Goal: Find specific page/section: Find specific page/section

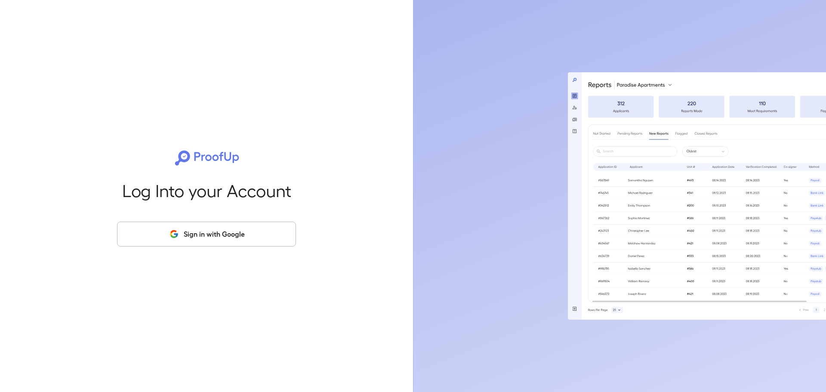
click at [262, 236] on button "Sign in with Google" at bounding box center [206, 234] width 179 height 25
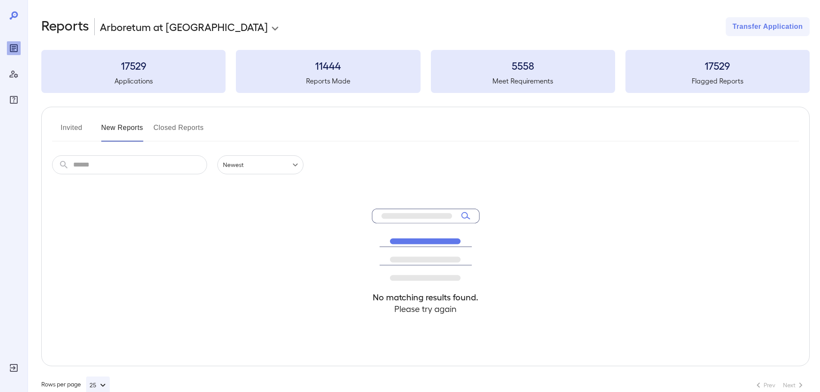
click at [99, 161] on input "text" at bounding box center [140, 164] width 134 height 19
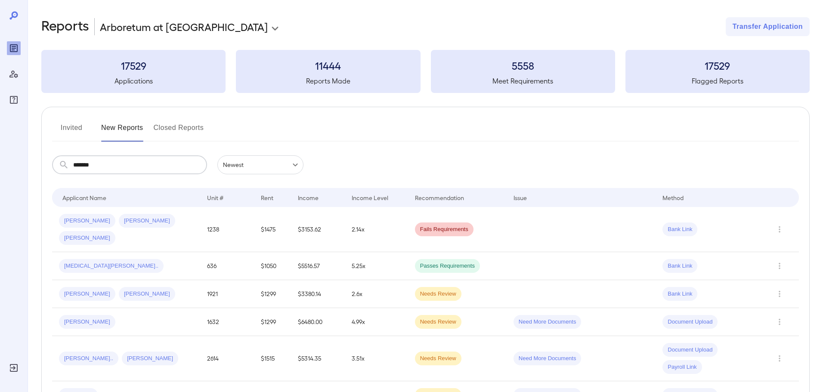
click at [83, 166] on input "*******" at bounding box center [140, 164] width 134 height 19
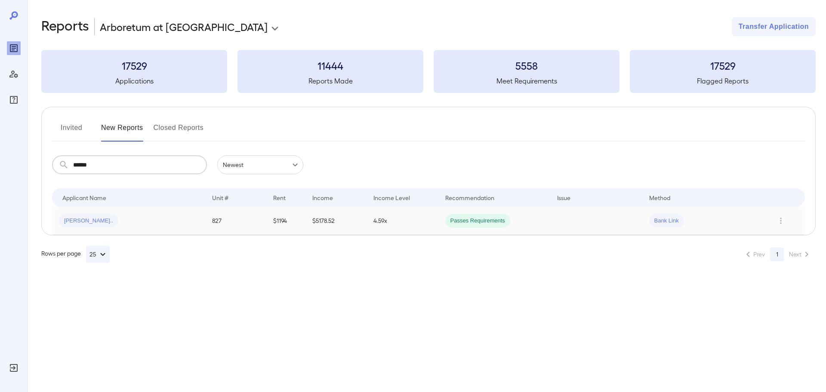
type input "******"
click at [334, 234] on td "$5178.52" at bounding box center [335, 221] width 61 height 28
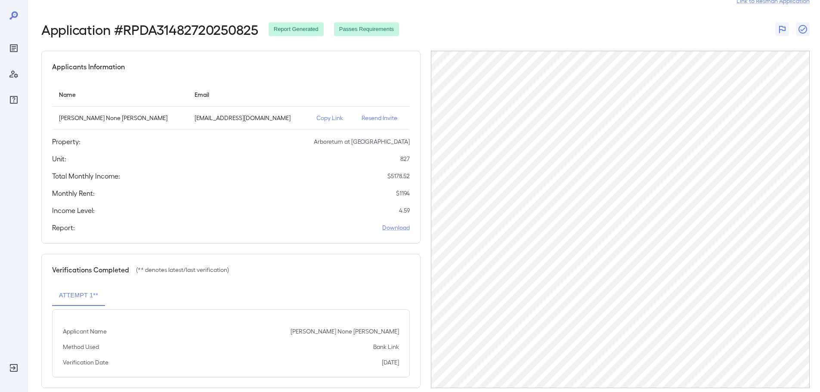
scroll to position [40, 0]
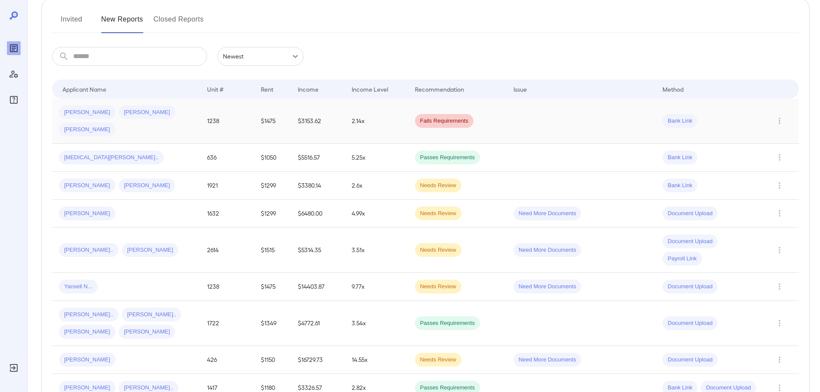
scroll to position [129, 0]
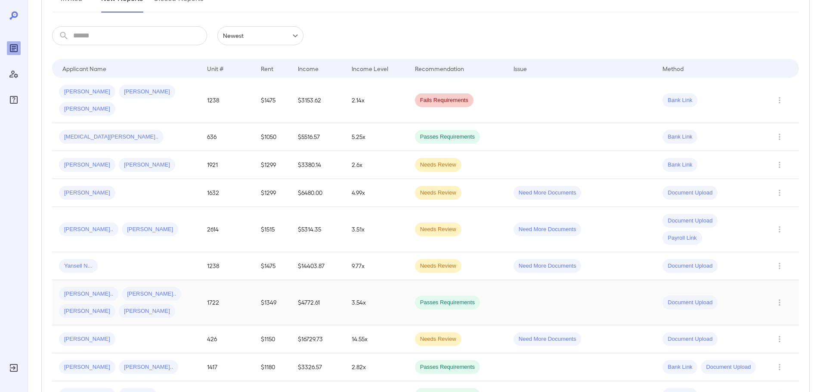
click at [93, 290] on span "[PERSON_NAME].." at bounding box center [88, 294] width 59 height 8
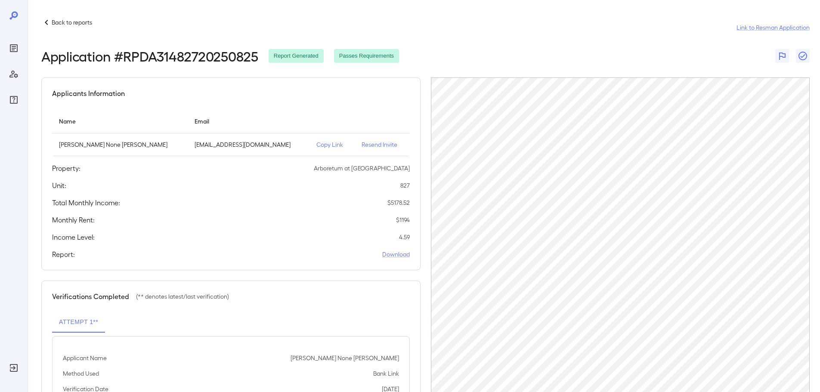
click at [76, 25] on p "Back to reports" at bounding box center [72, 22] width 40 height 9
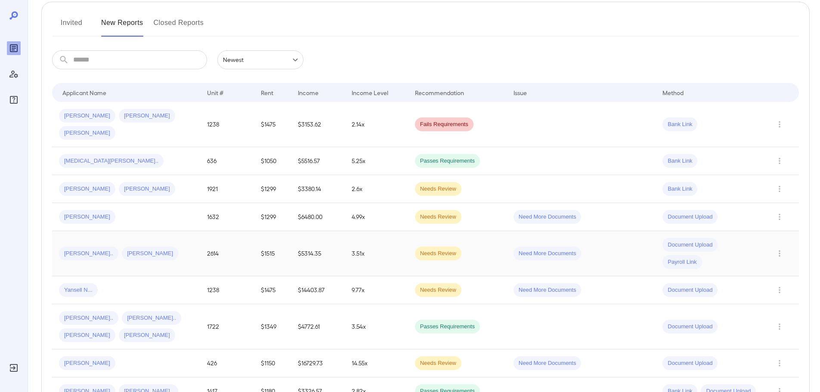
scroll to position [148, 0]
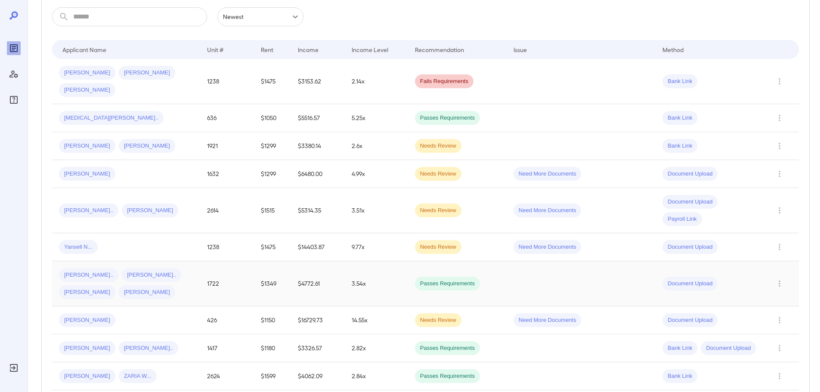
click at [109, 268] on div "Micheal C... Lluvia I... Luciana S... Marcus T..." at bounding box center [126, 283] width 134 height 31
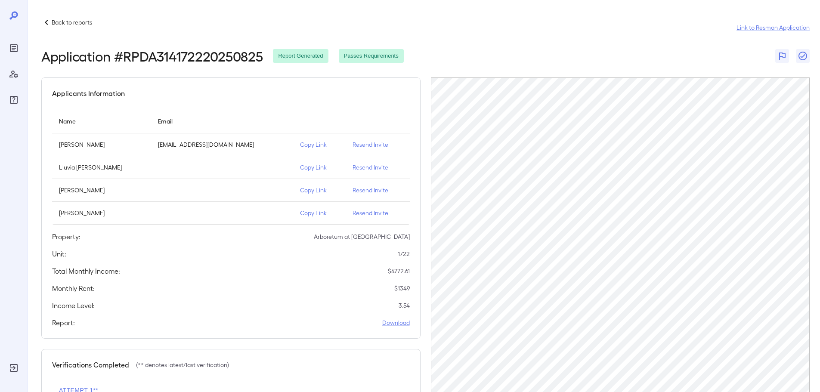
click at [63, 26] on p "Back to reports" at bounding box center [72, 22] width 40 height 9
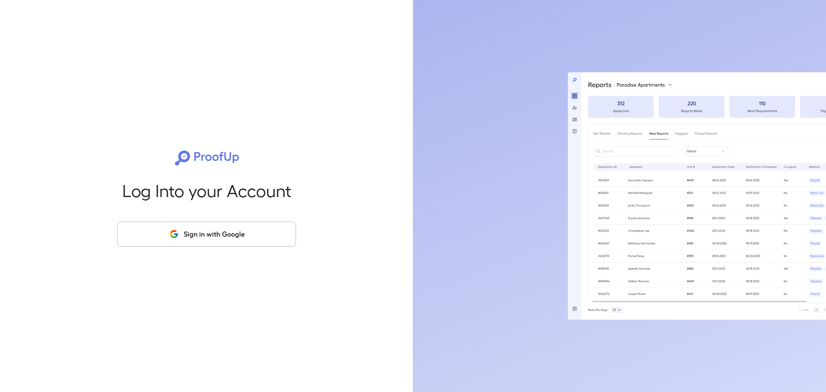
click at [197, 225] on button "Sign in with Google" at bounding box center [206, 234] width 179 height 25
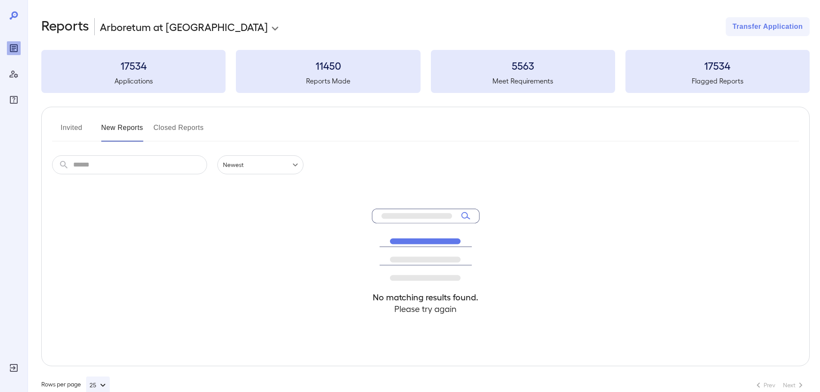
click at [166, 168] on input "text" at bounding box center [140, 164] width 134 height 19
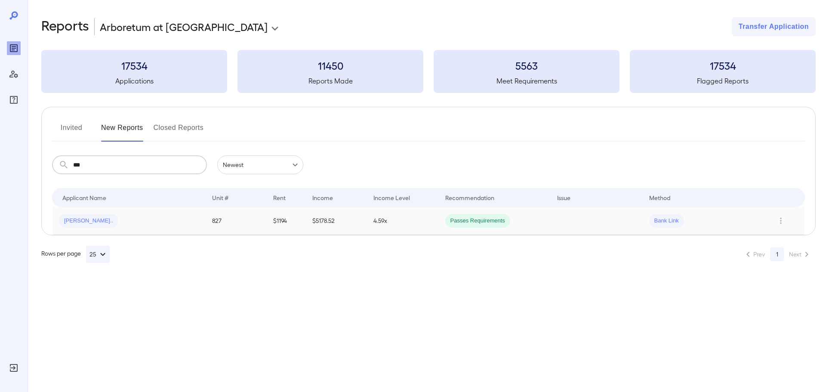
type input "***"
click at [182, 212] on td "[PERSON_NAME].." at bounding box center [128, 221] width 153 height 28
